Goal: Check status: Check status

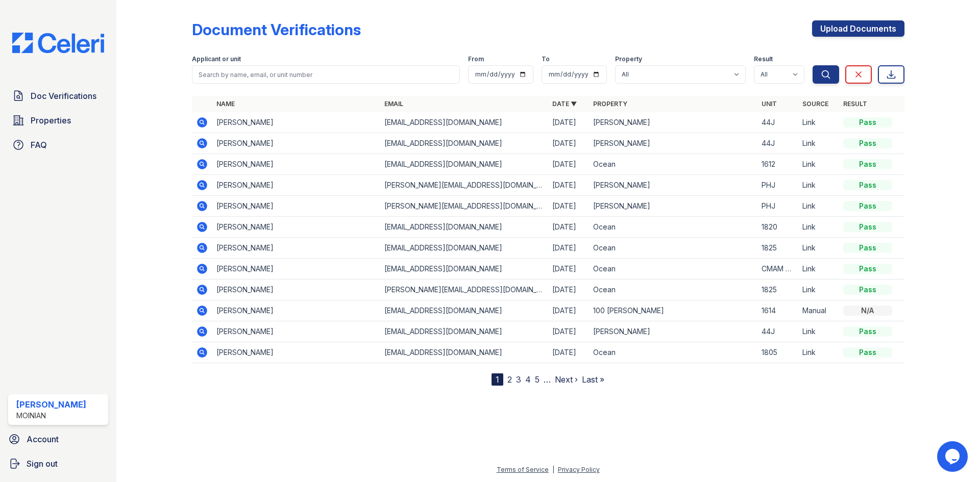
click at [208, 165] on icon at bounding box center [202, 164] width 12 height 12
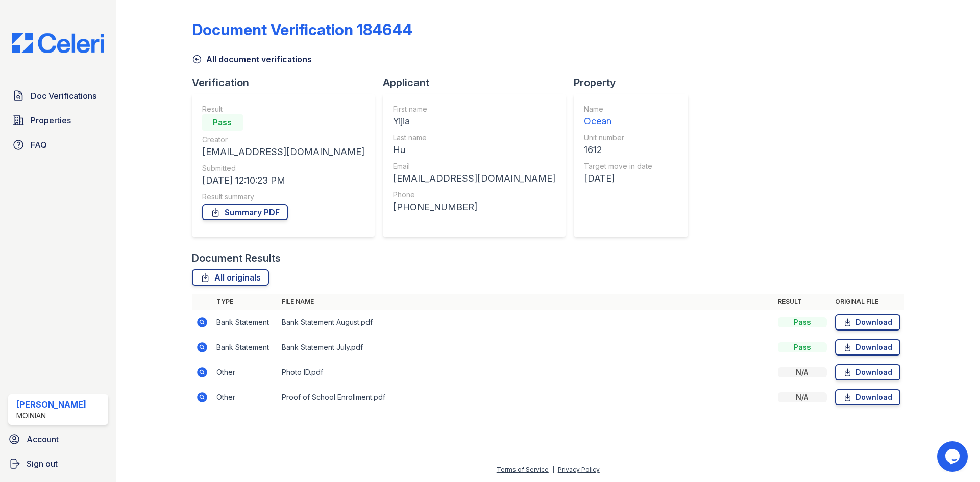
click at [201, 352] on icon at bounding box center [202, 347] width 10 height 10
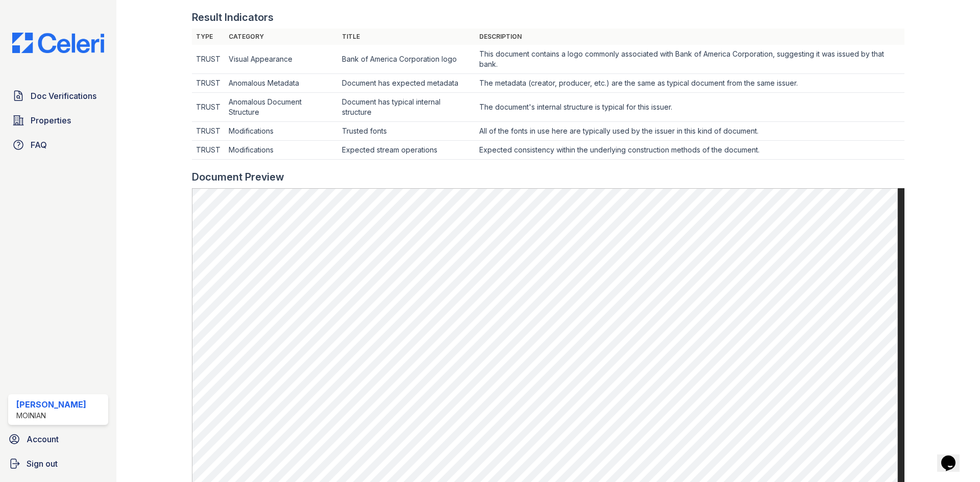
scroll to position [204, 0]
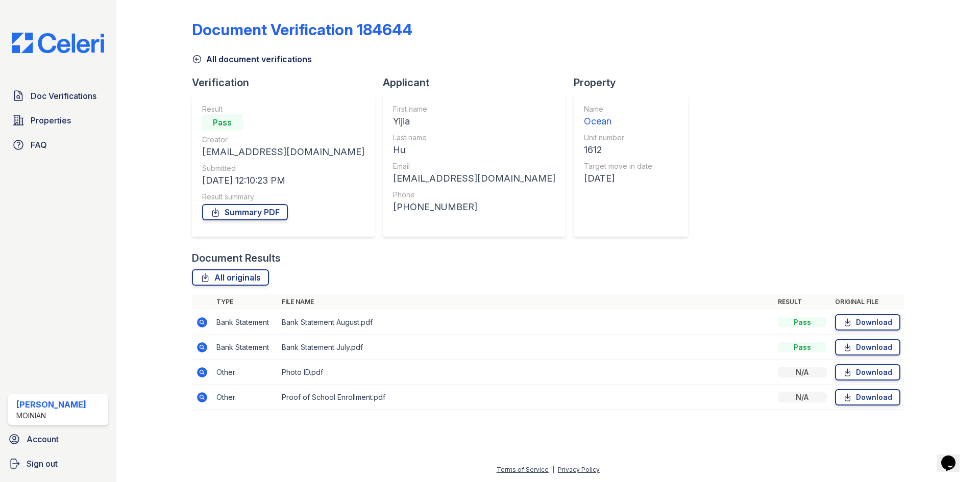
click at [200, 321] on icon at bounding box center [202, 322] width 12 height 12
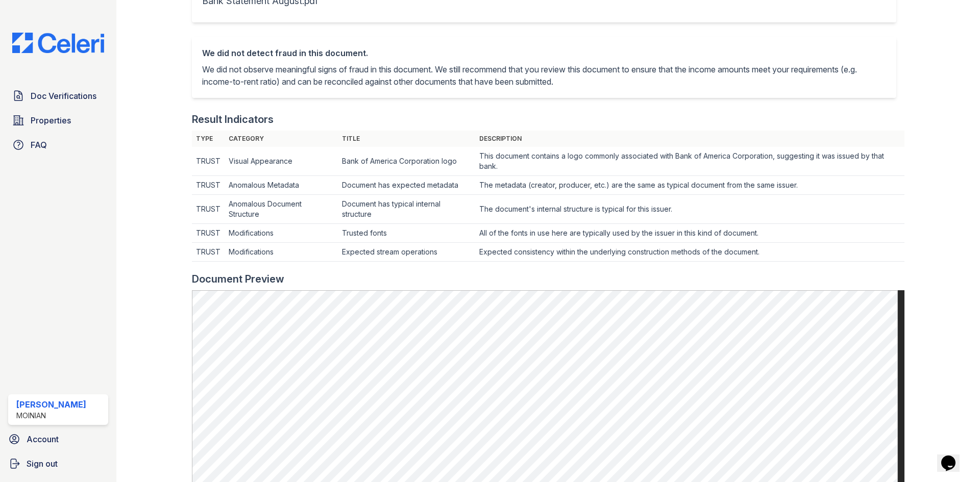
scroll to position [255, 0]
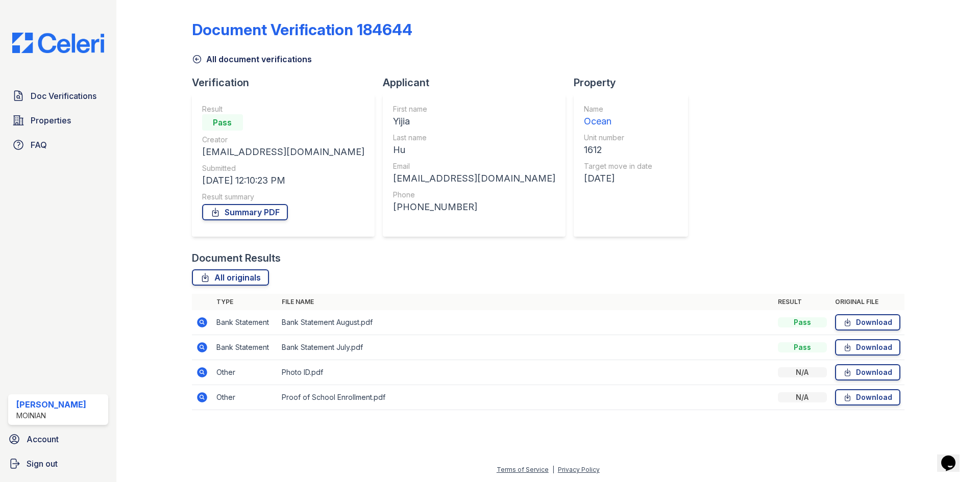
click at [202, 398] on icon at bounding box center [201, 396] width 3 height 3
